Goal: Information Seeking & Learning: Learn about a topic

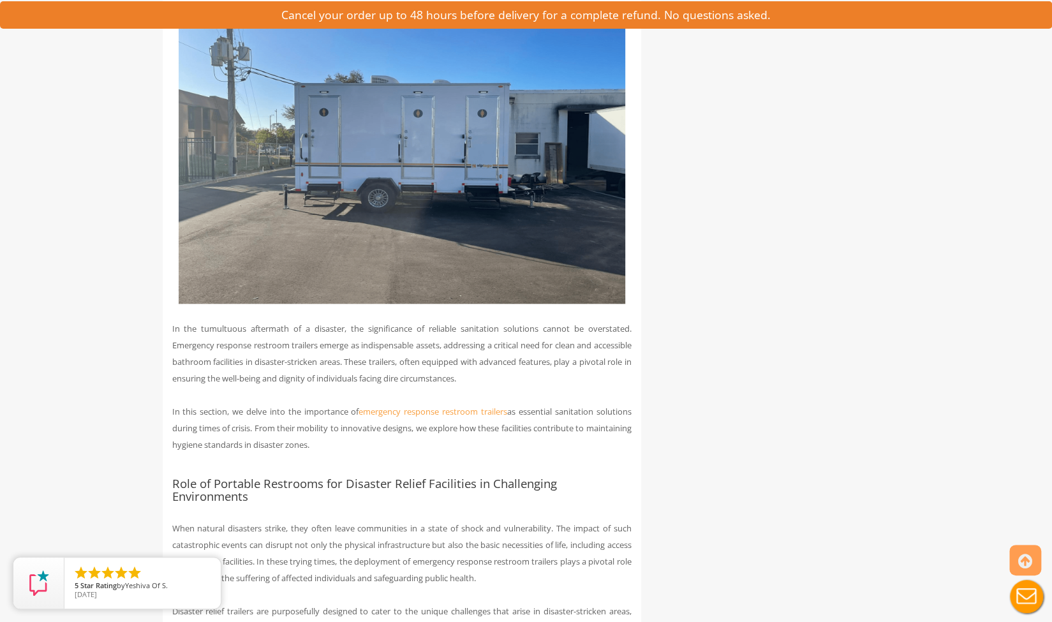
scroll to position [894, 0]
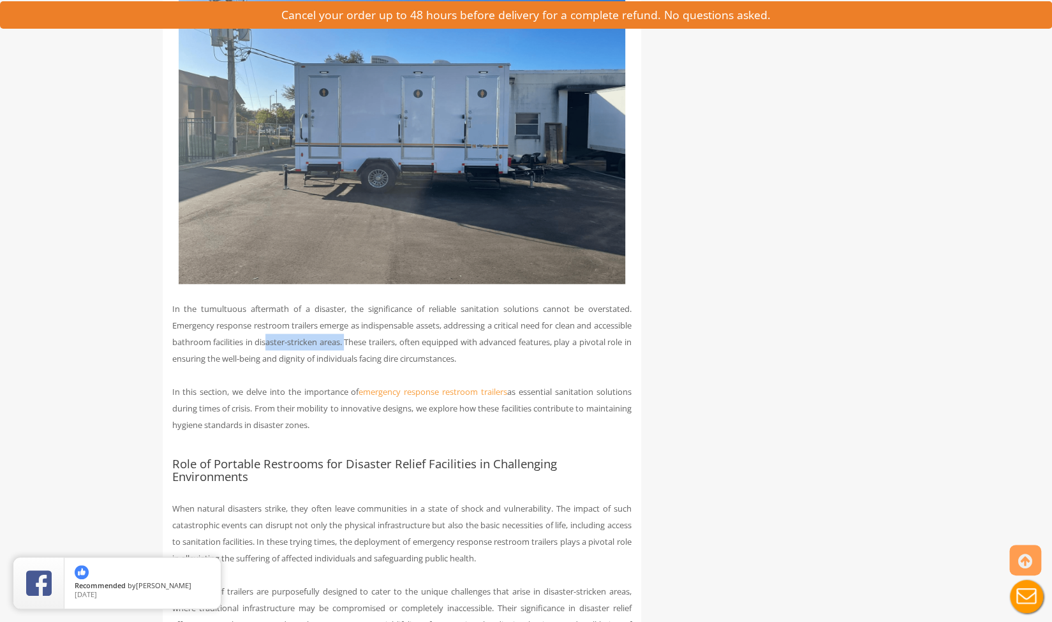
drag, startPoint x: 309, startPoint y: 345, endPoint x: 392, endPoint y: 349, distance: 83.1
click at [392, 349] on p "In the tumultuous aftermath of a disaster, the significance of reliable sanitat…" at bounding box center [402, 334] width 460 height 66
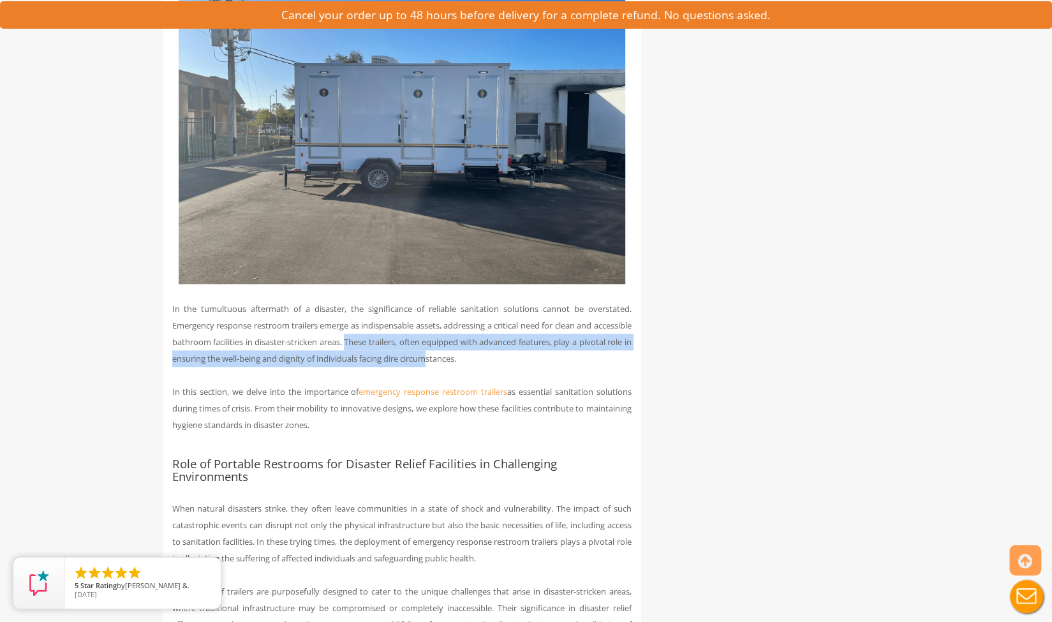
drag, startPoint x: 488, startPoint y: 359, endPoint x: 393, endPoint y: 347, distance: 95.8
click at [393, 347] on p "In the tumultuous aftermath of a disaster, the significance of reliable sanitat…" at bounding box center [402, 334] width 460 height 66
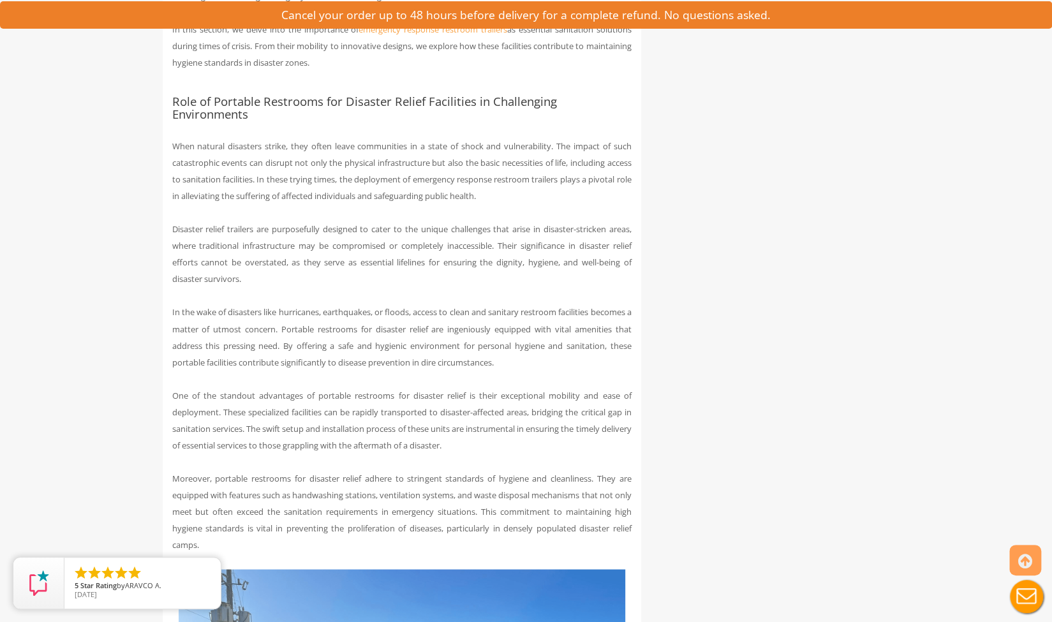
scroll to position [1276, 0]
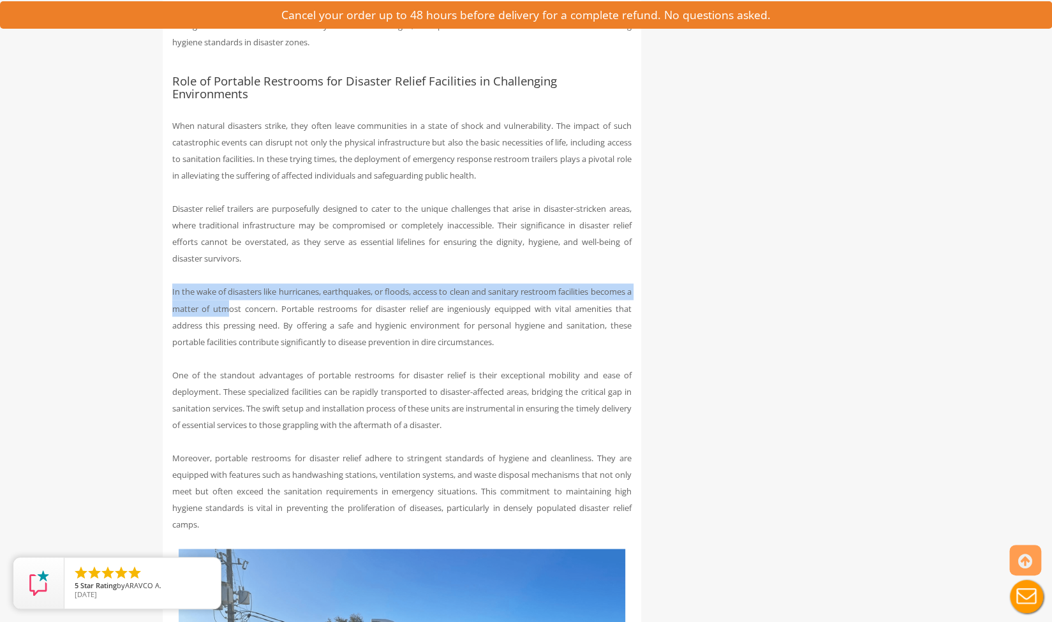
drag, startPoint x: 172, startPoint y: 288, endPoint x: 278, endPoint y: 305, distance: 107.3
click at [278, 305] on p "In the wake of disasters like hurricanes, earthquakes, or floods, access to cle…" at bounding box center [402, 316] width 460 height 66
click at [278, 304] on p "In the wake of disasters like hurricanes, earthquakes, or floods, access to cle…" at bounding box center [402, 316] width 460 height 66
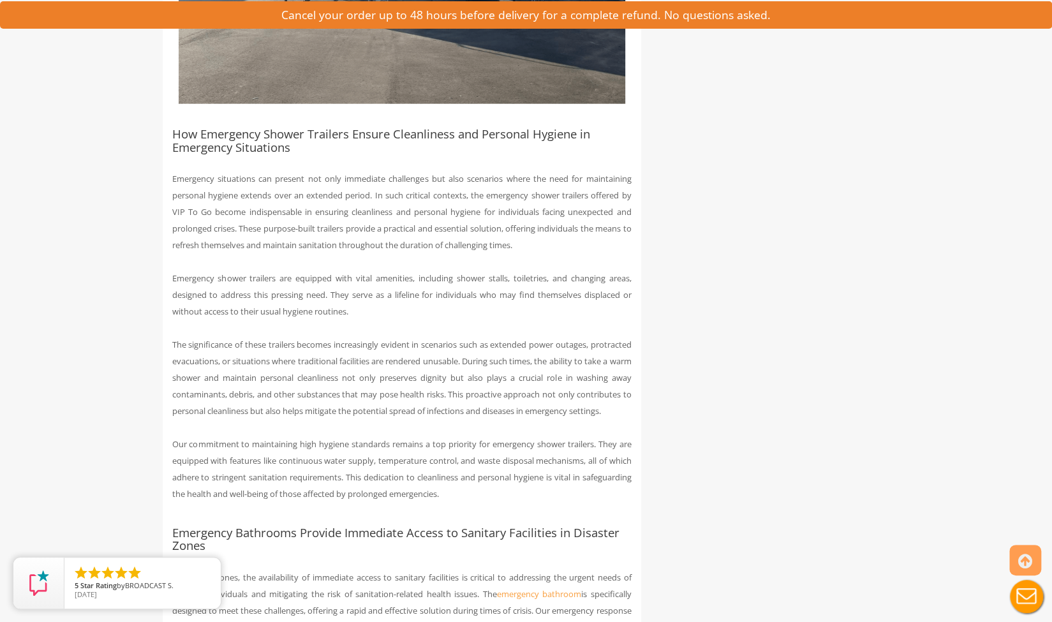
scroll to position [2042, 0]
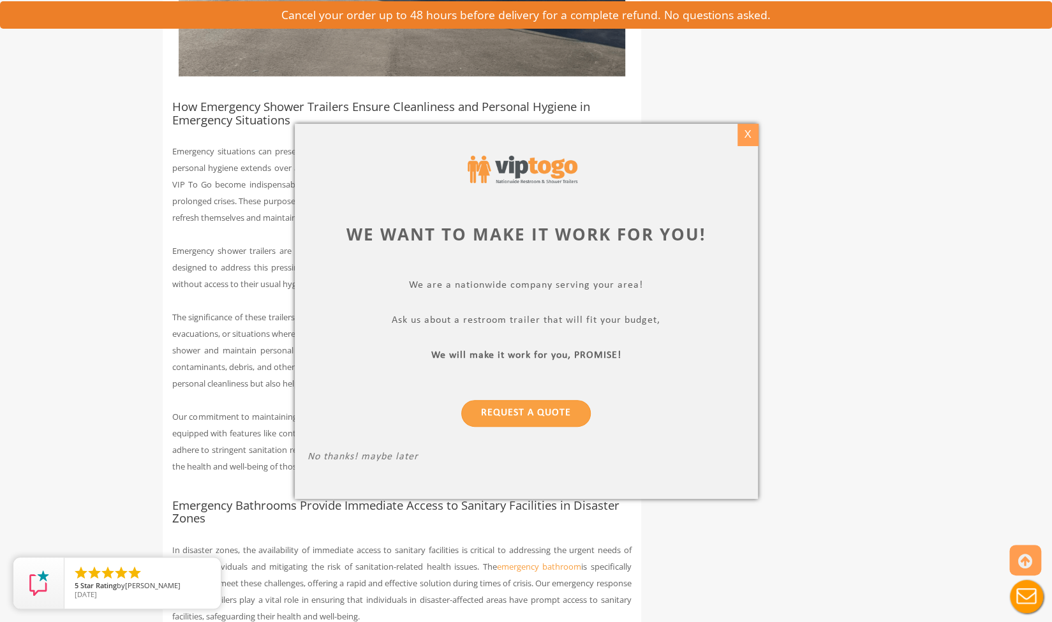
click at [744, 133] on div "X" at bounding box center [748, 135] width 20 height 22
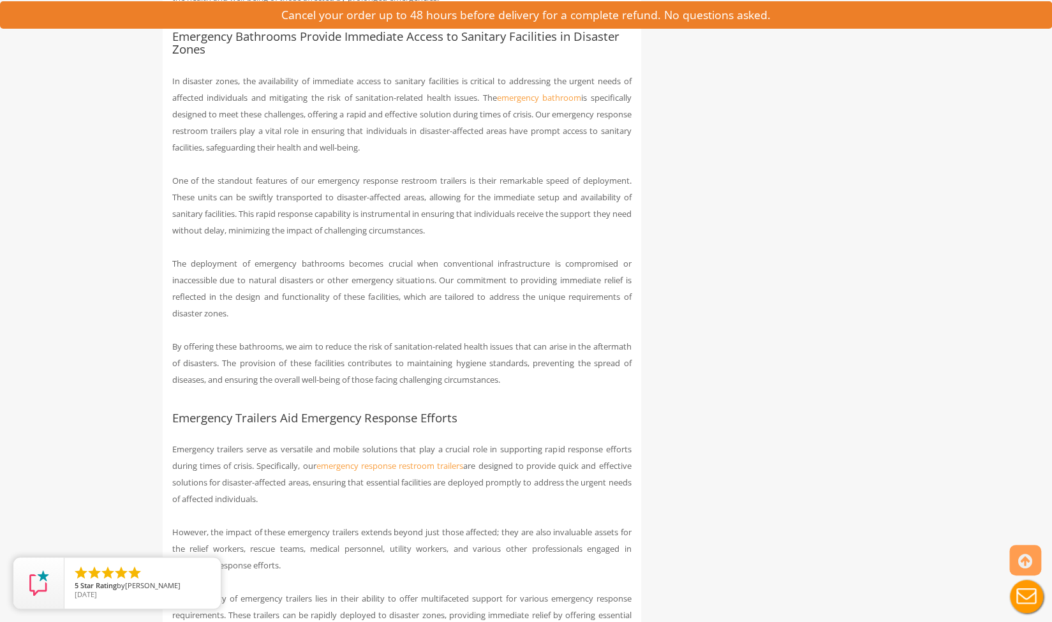
scroll to position [2617, 0]
